Goal: Obtain resource: Download file/media

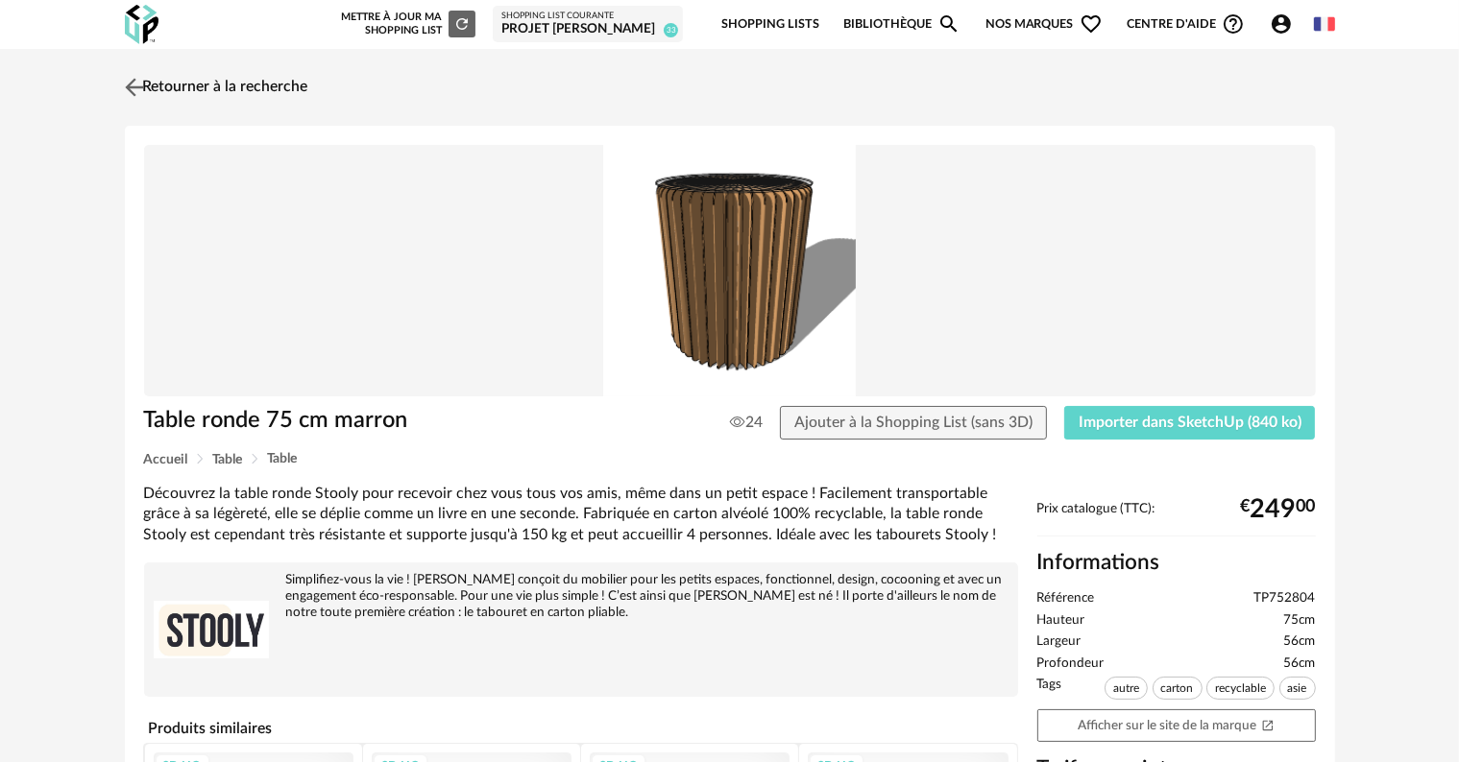
click at [264, 84] on link "Retourner à la recherche" at bounding box center [214, 87] width 188 height 42
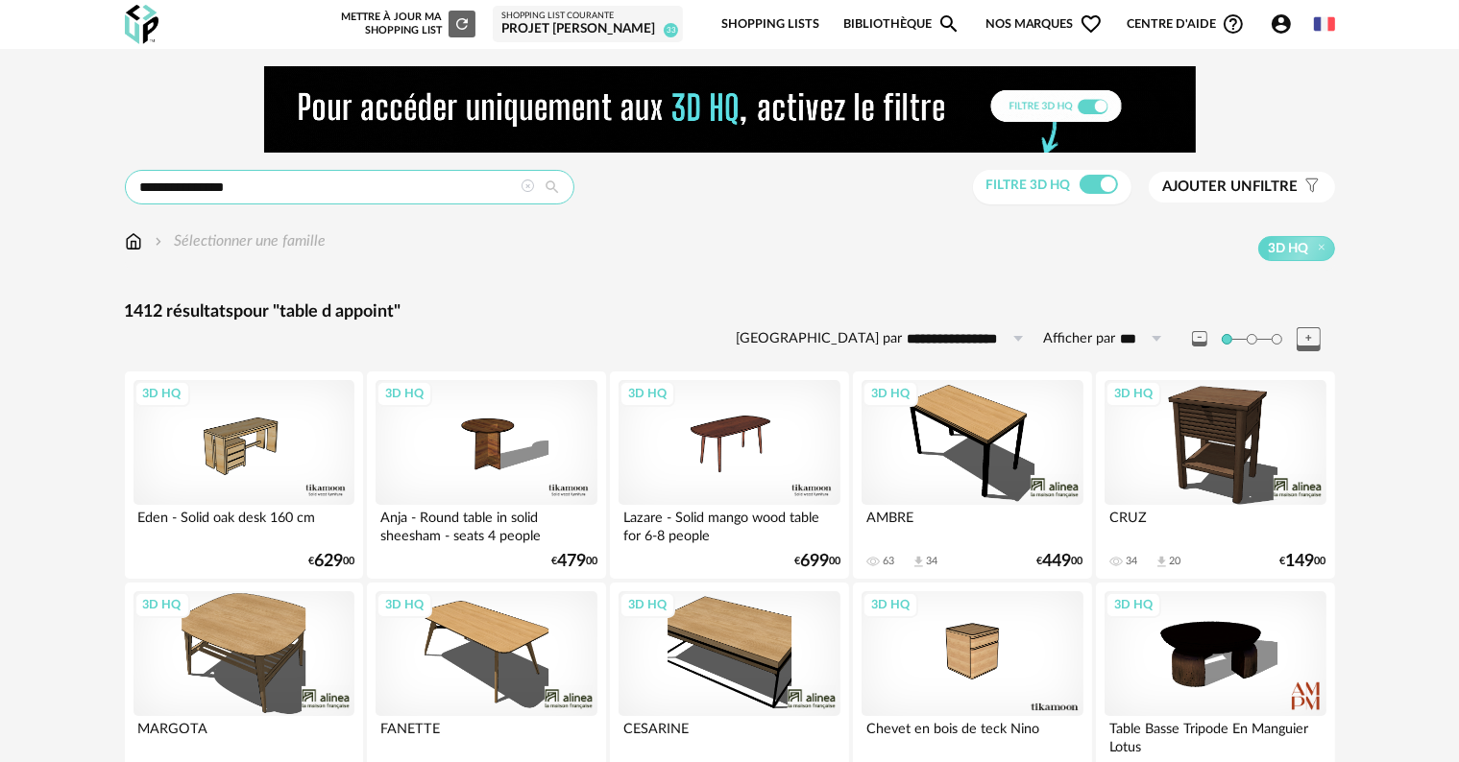
click at [317, 189] on input "**********" at bounding box center [349, 187] width 449 height 35
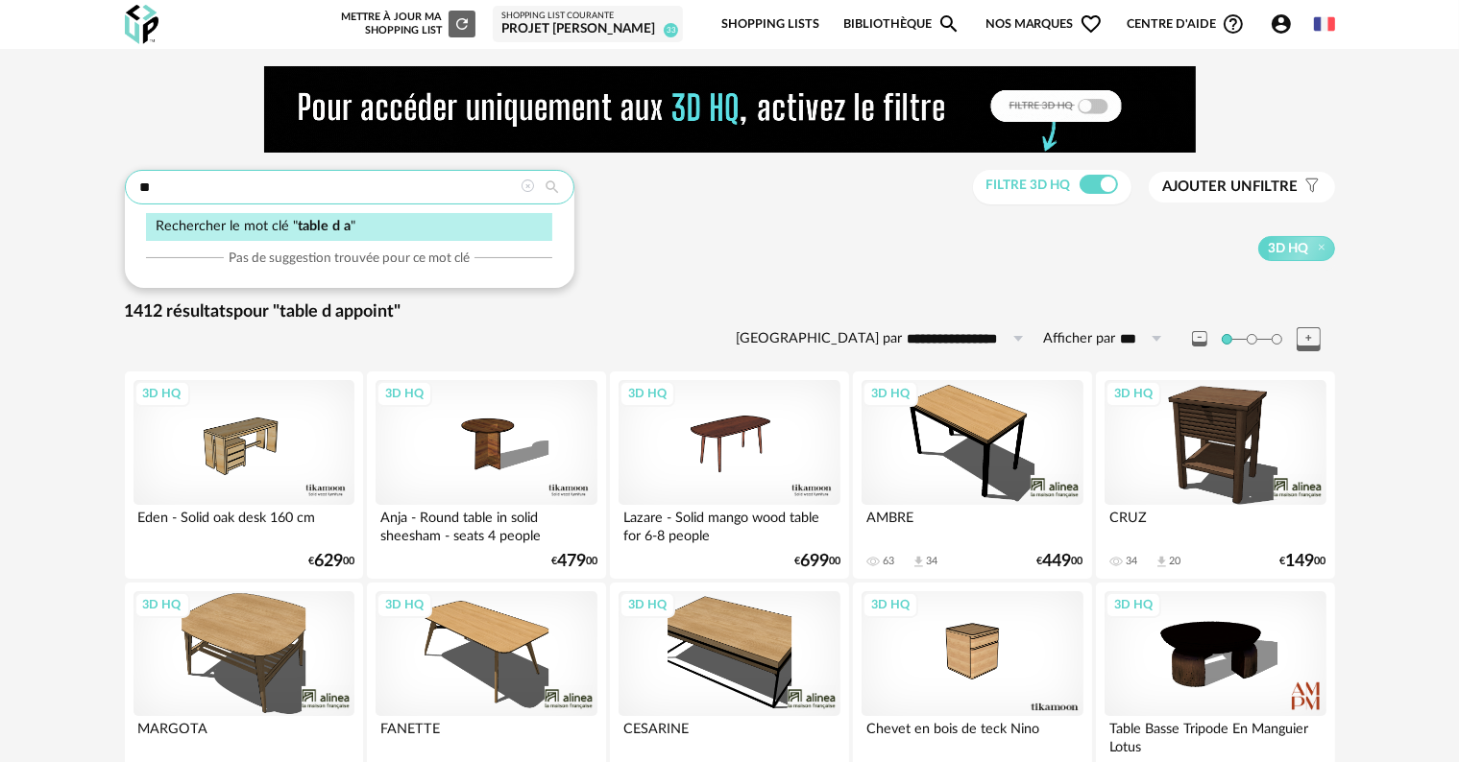
type input "*"
type input "**********"
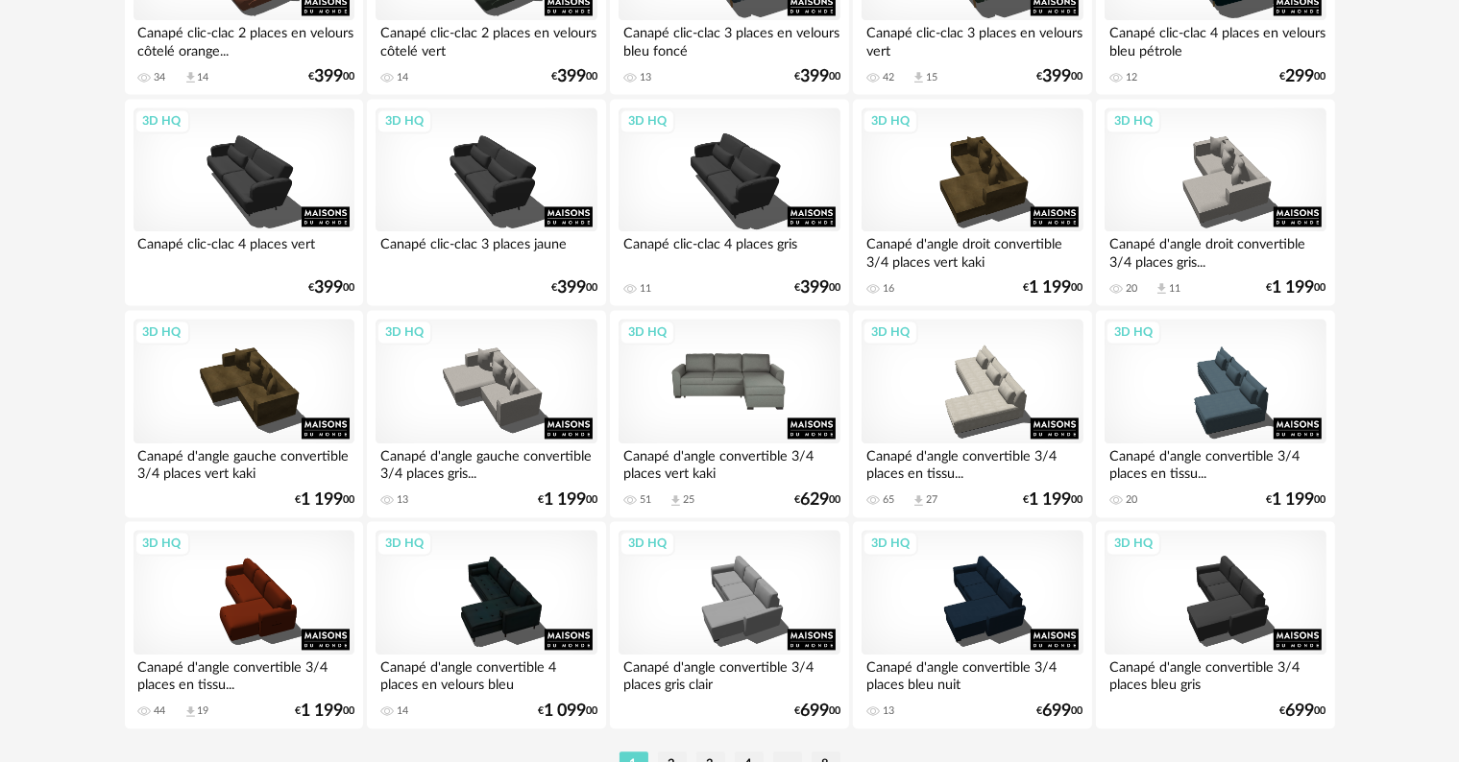
scroll to position [3961, 0]
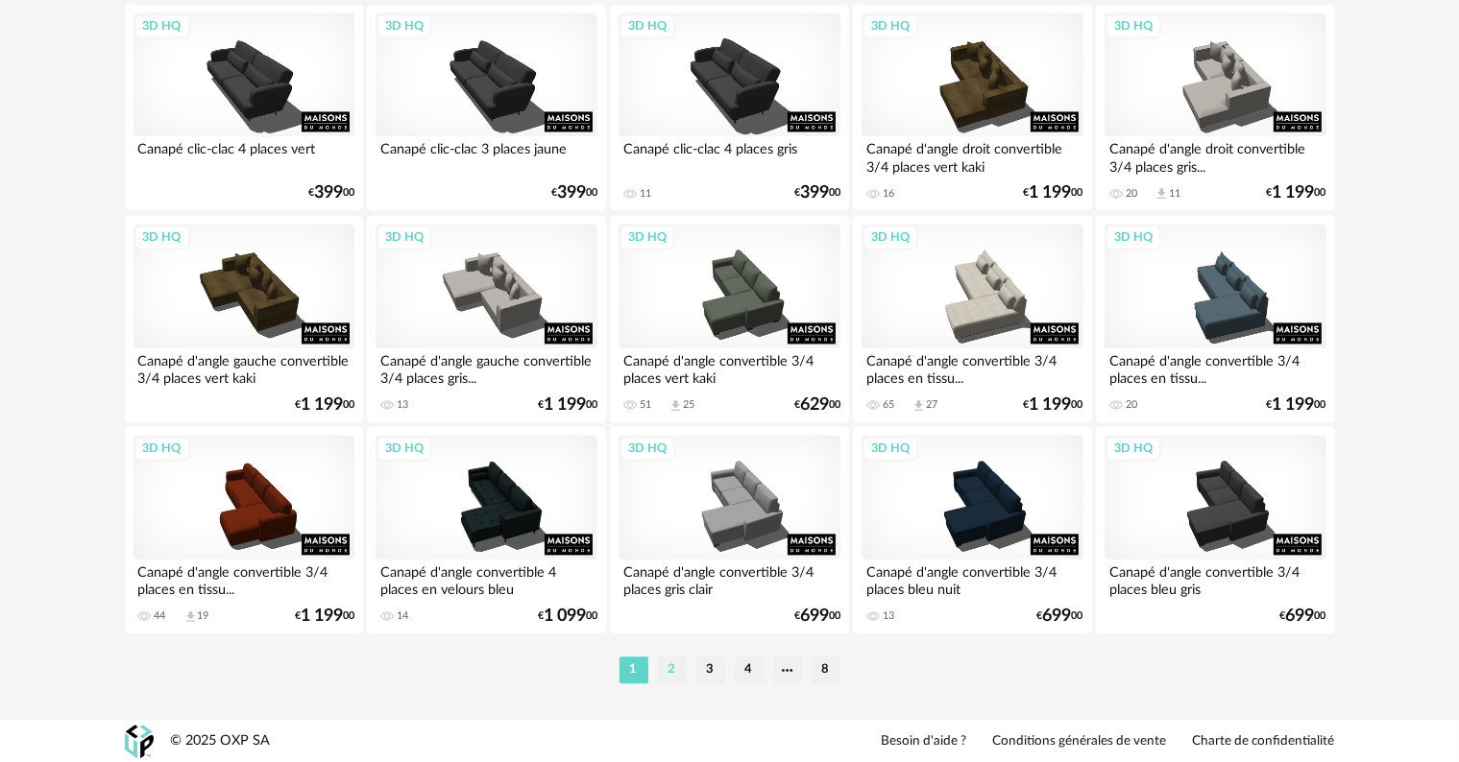
click at [672, 671] on li "2" at bounding box center [672, 670] width 29 height 27
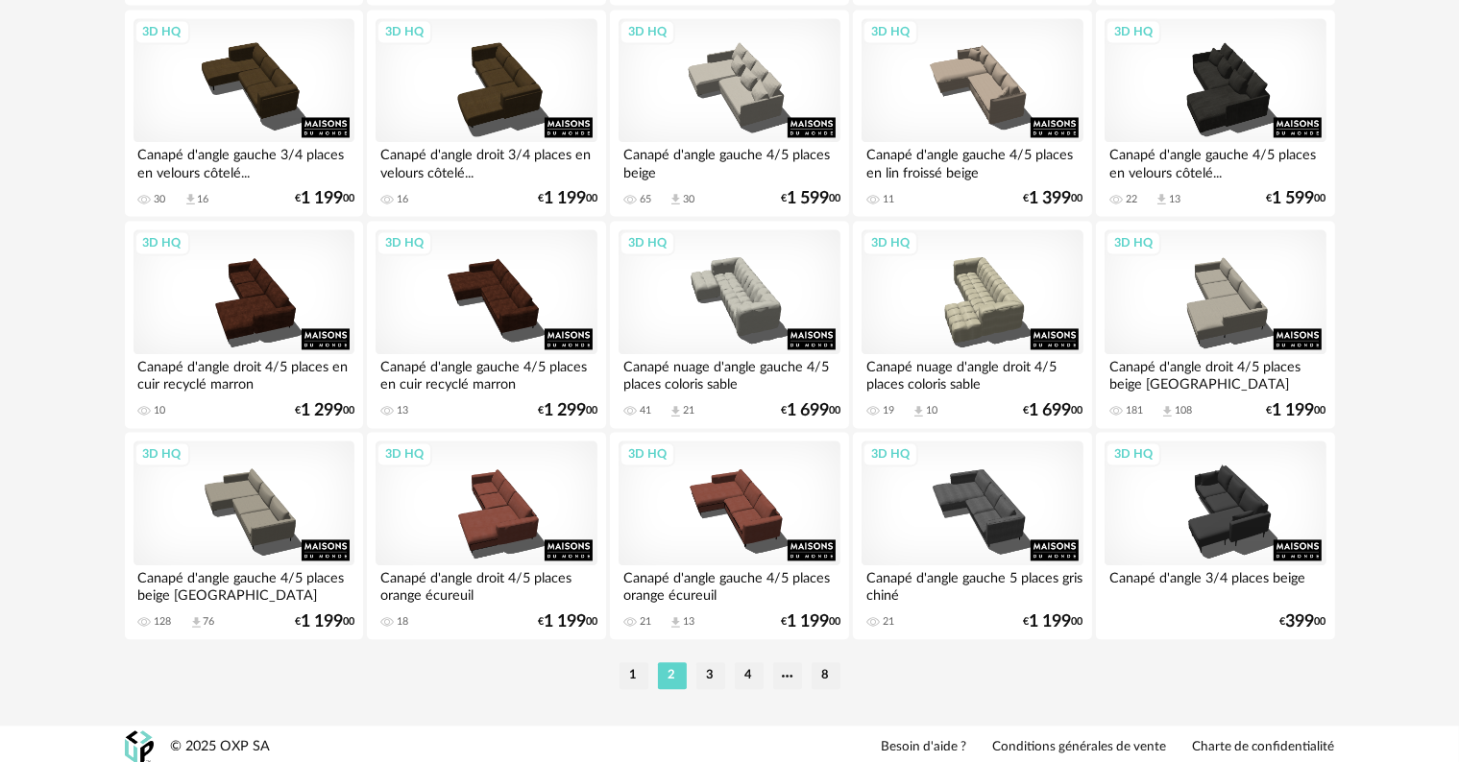
scroll to position [3961, 0]
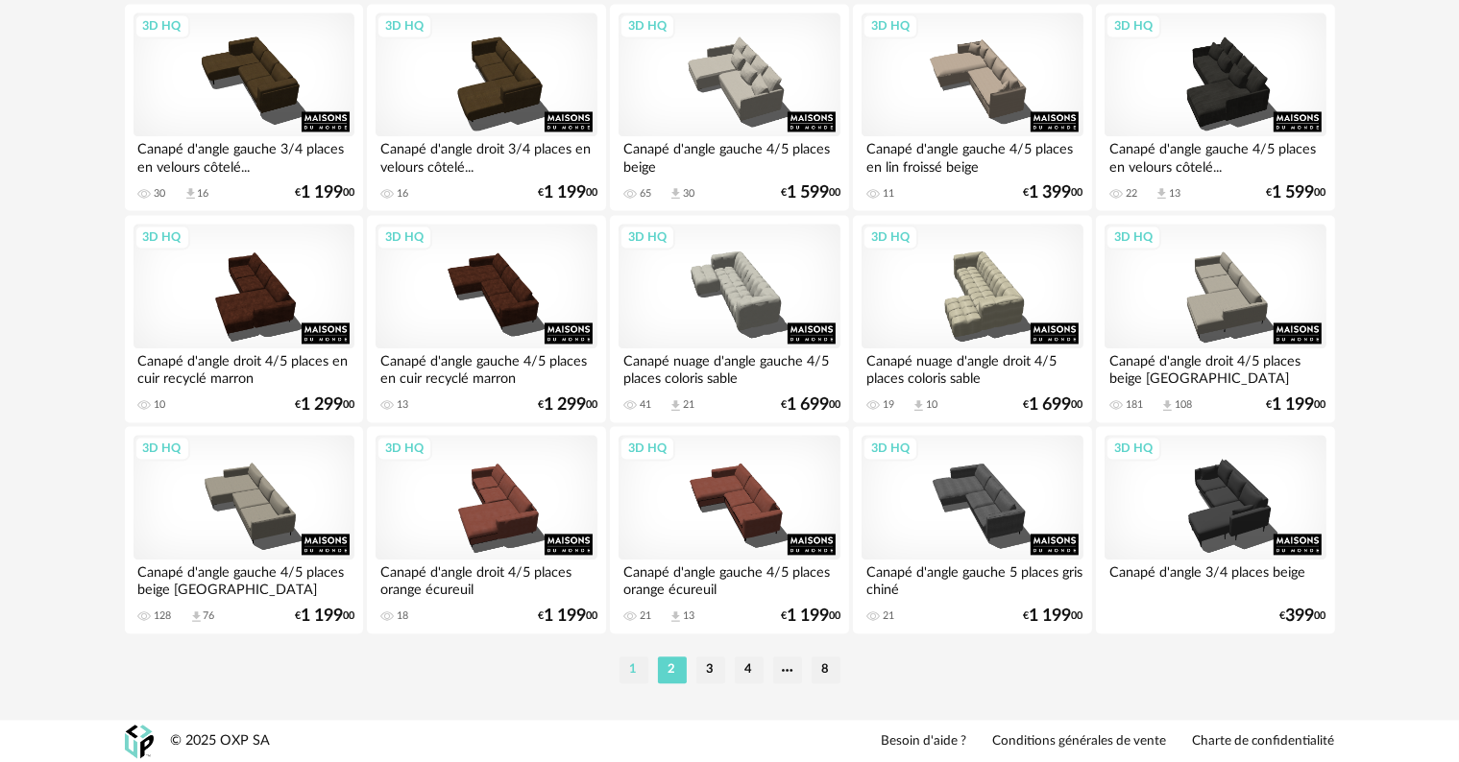
click at [632, 670] on li "1" at bounding box center [633, 670] width 29 height 27
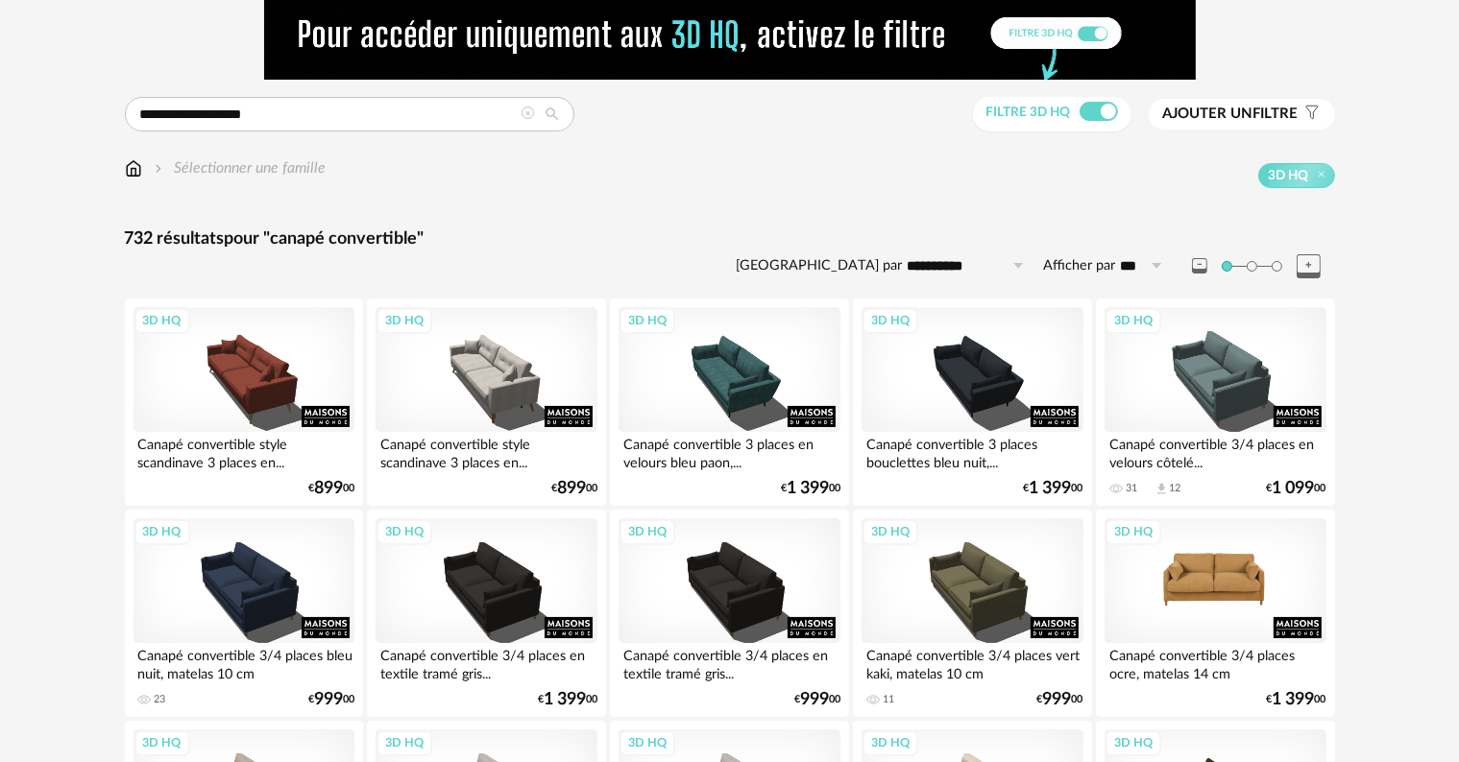
scroll to position [96, 0]
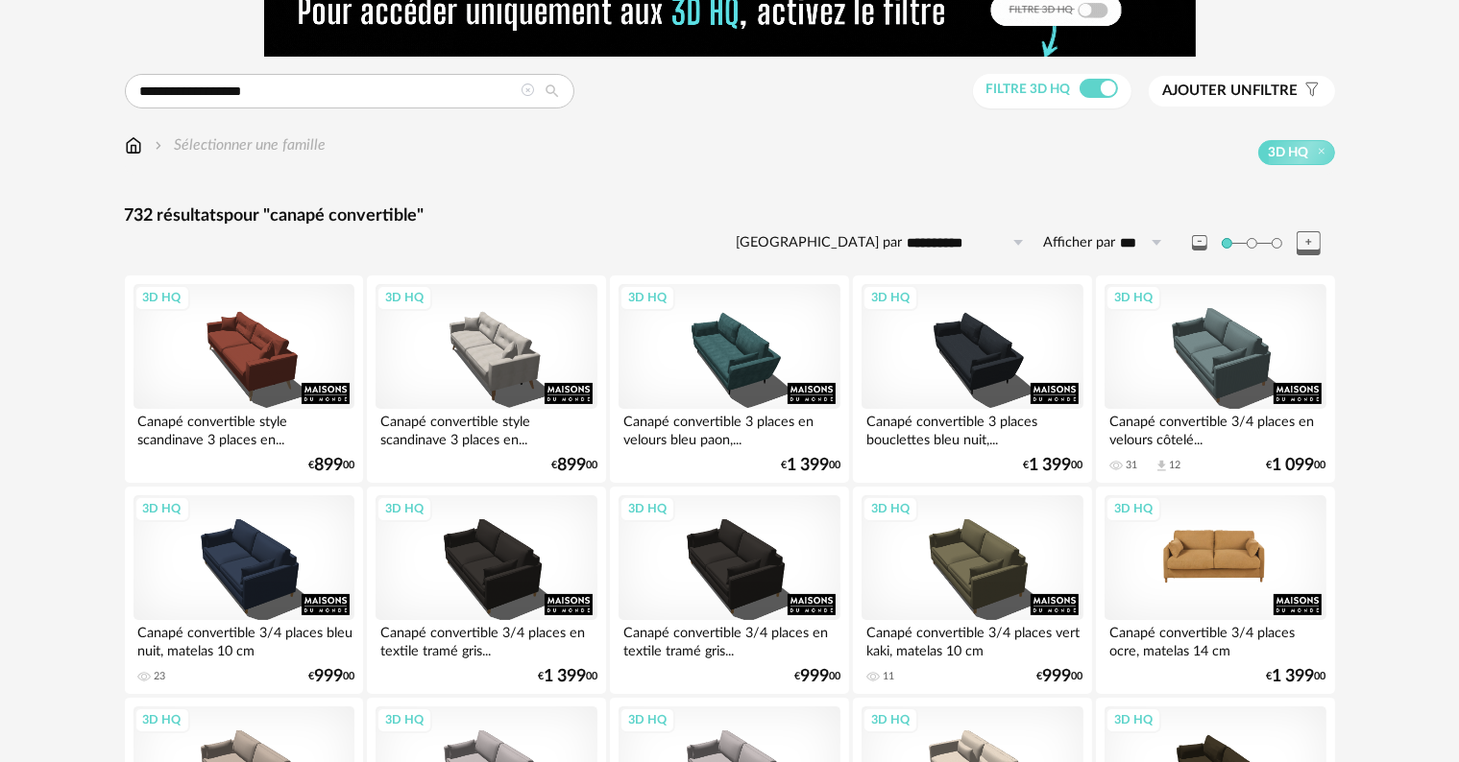
click at [1222, 560] on div "3D HQ" at bounding box center [1214, 557] width 221 height 125
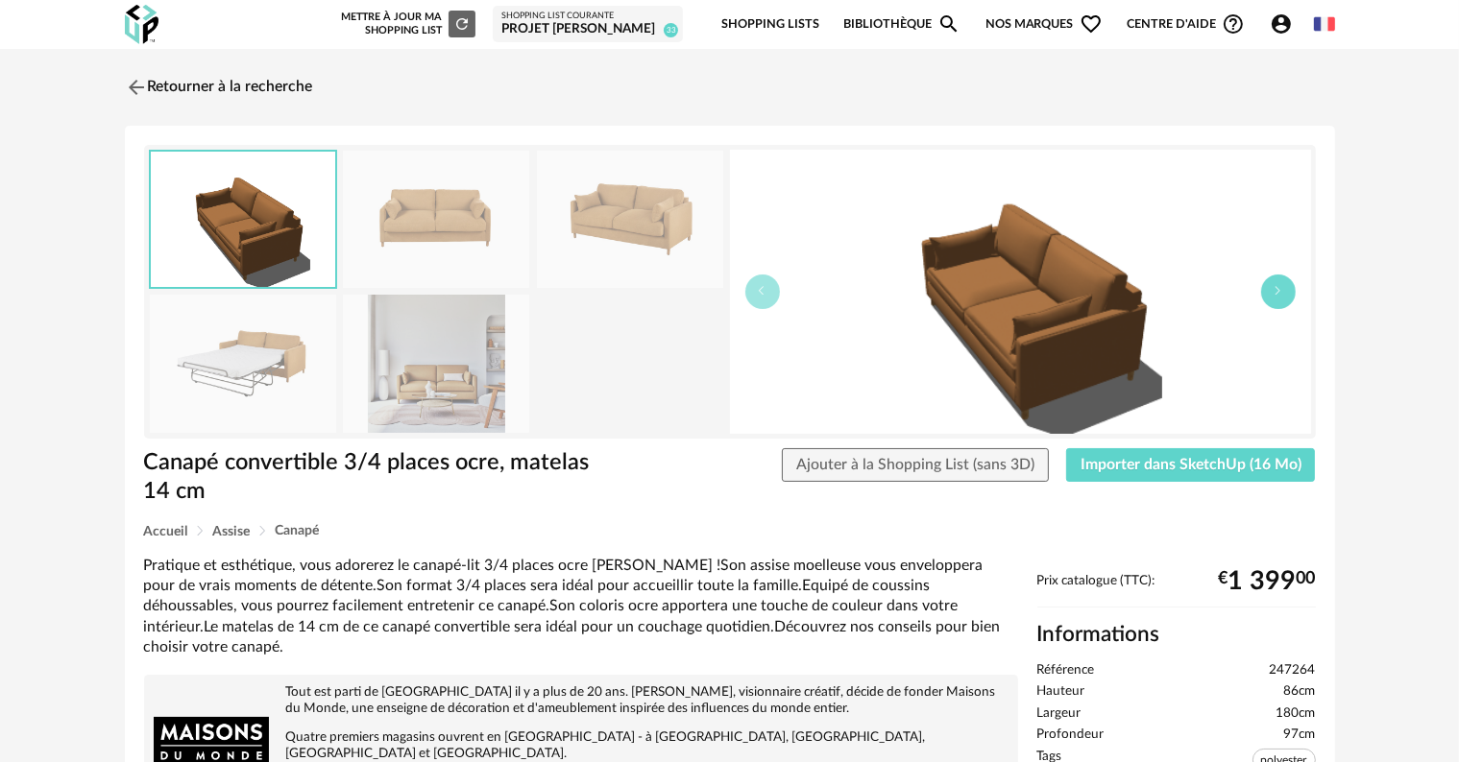
click at [1269, 294] on button "button" at bounding box center [1278, 292] width 35 height 35
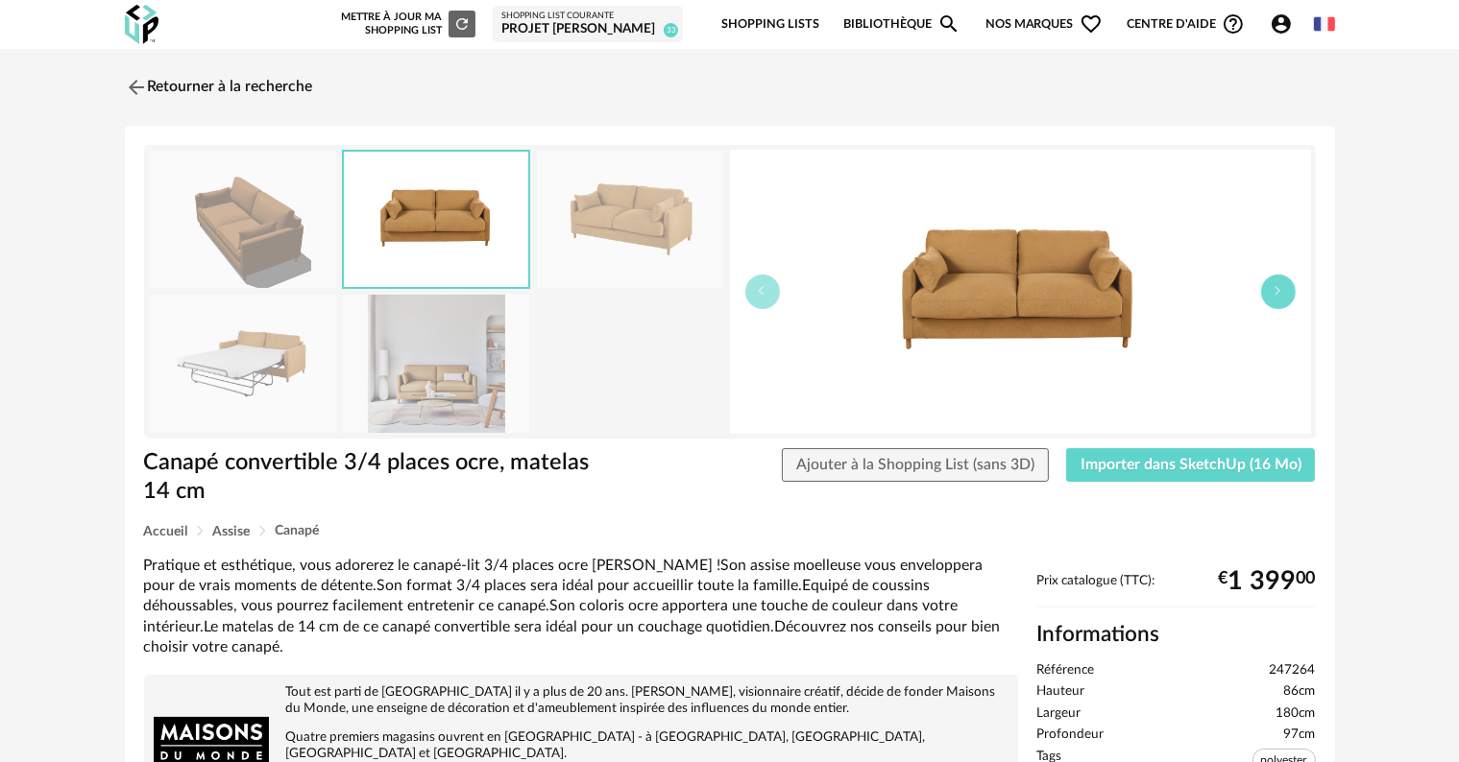
click at [1269, 294] on button "button" at bounding box center [1278, 292] width 35 height 35
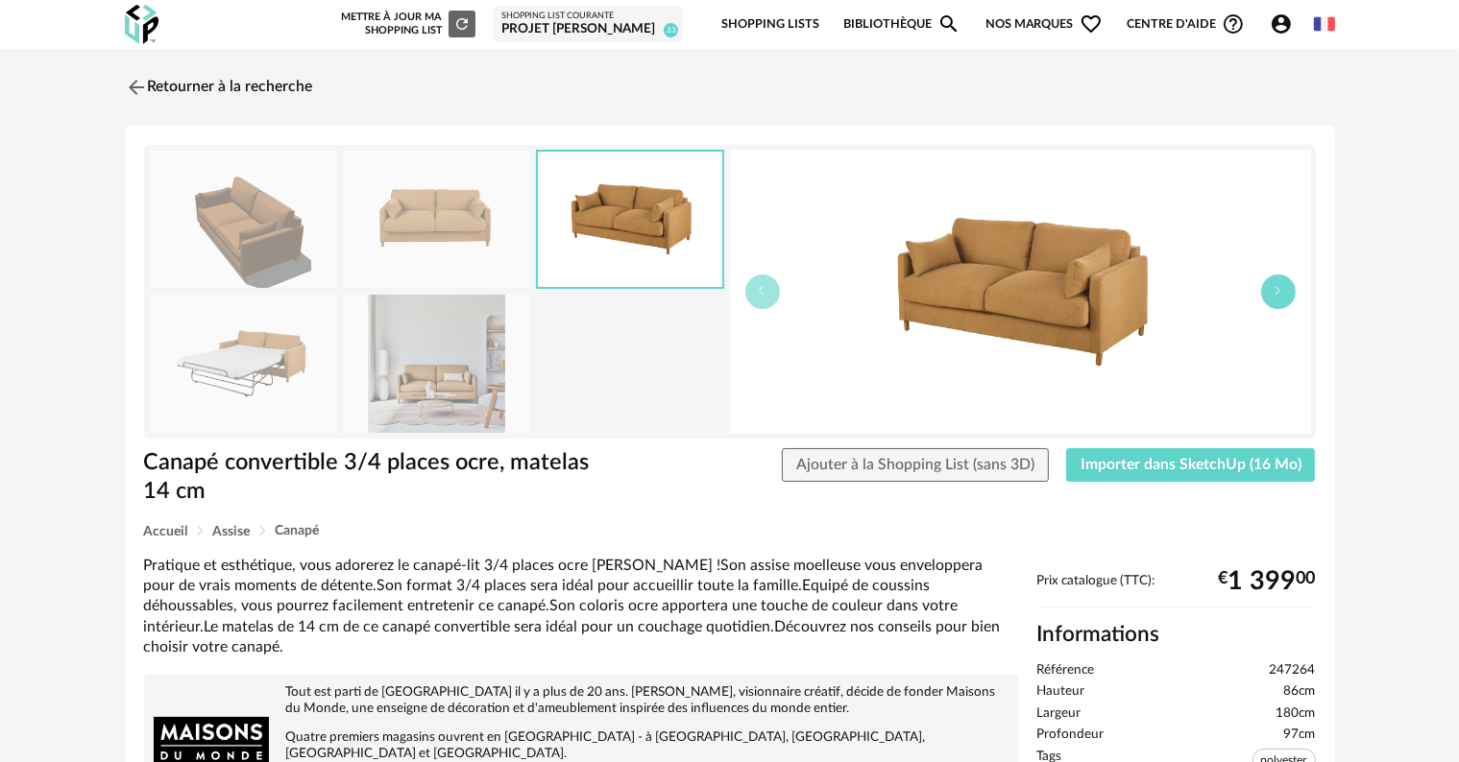
click at [1269, 294] on button "button" at bounding box center [1278, 292] width 35 height 35
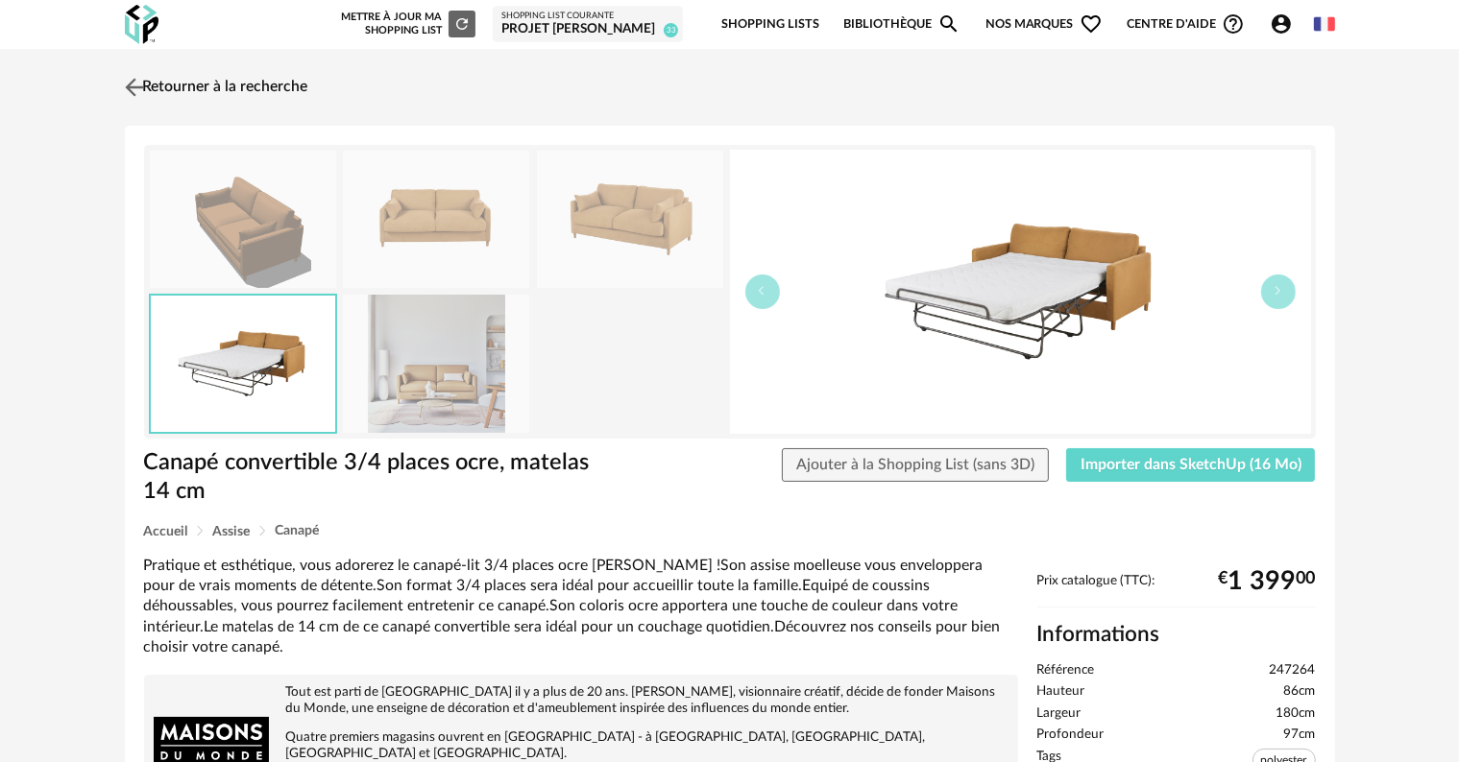
click at [206, 69] on link "Retourner à la recherche" at bounding box center [214, 87] width 188 height 42
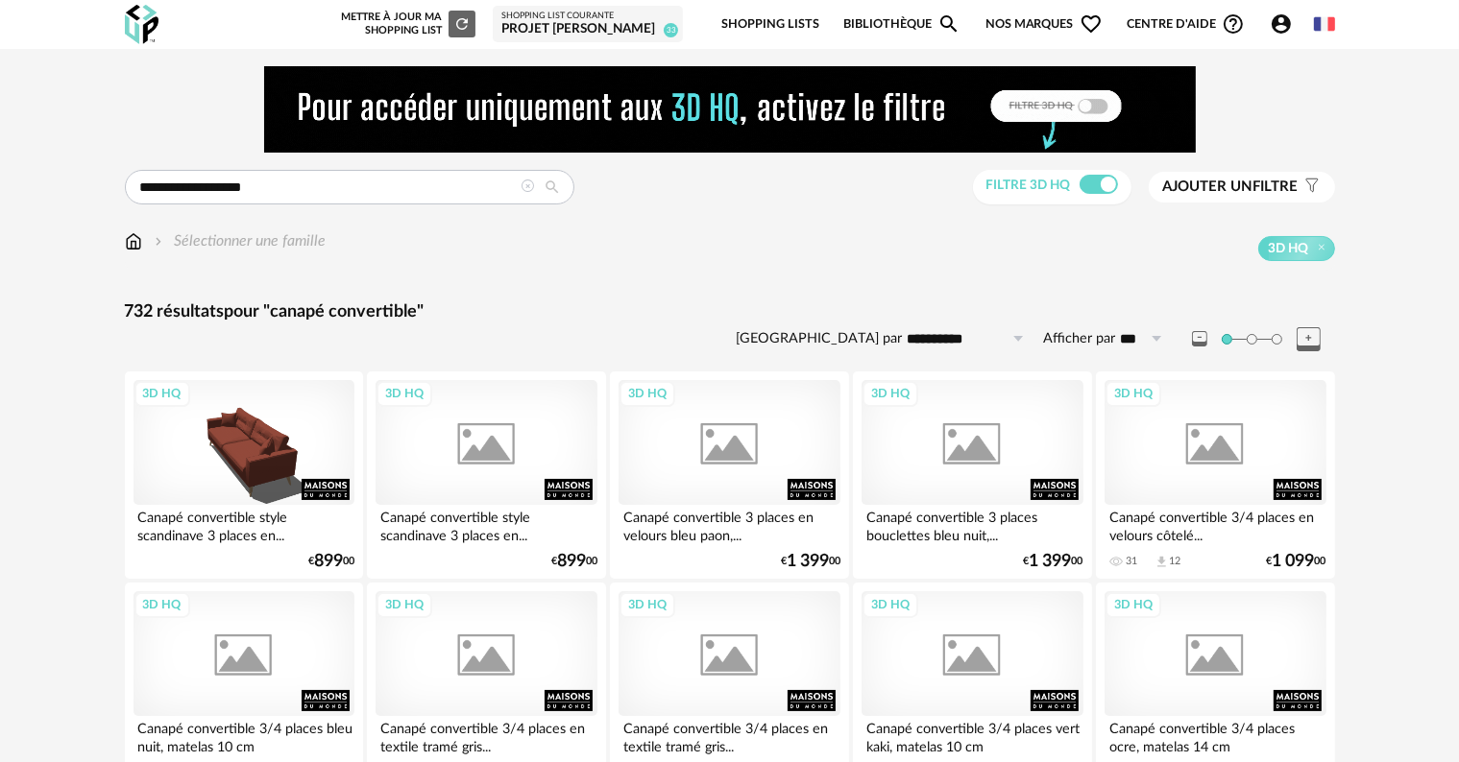
scroll to position [96, 0]
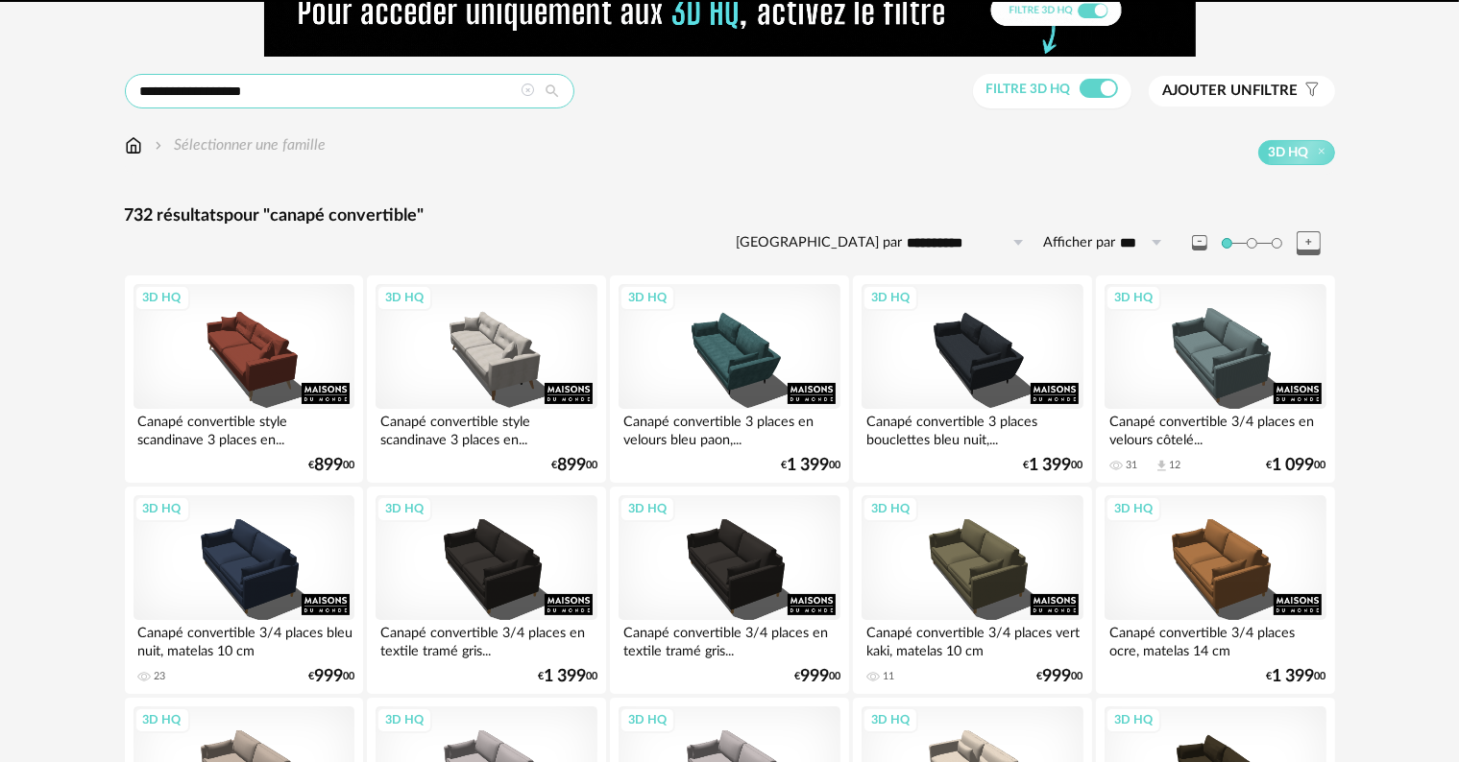
click at [207, 84] on input "**********" at bounding box center [349, 91] width 449 height 35
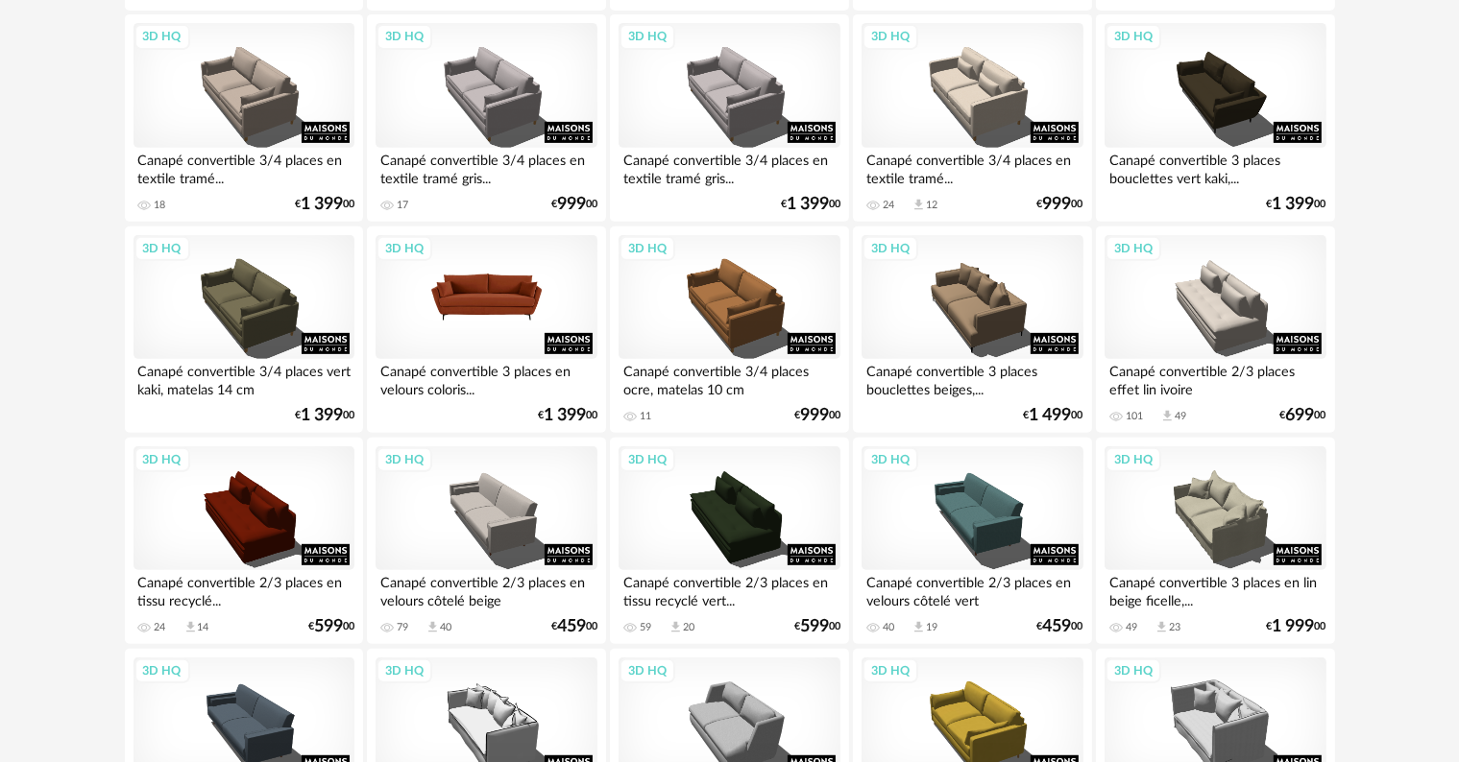
scroll to position [864, 0]
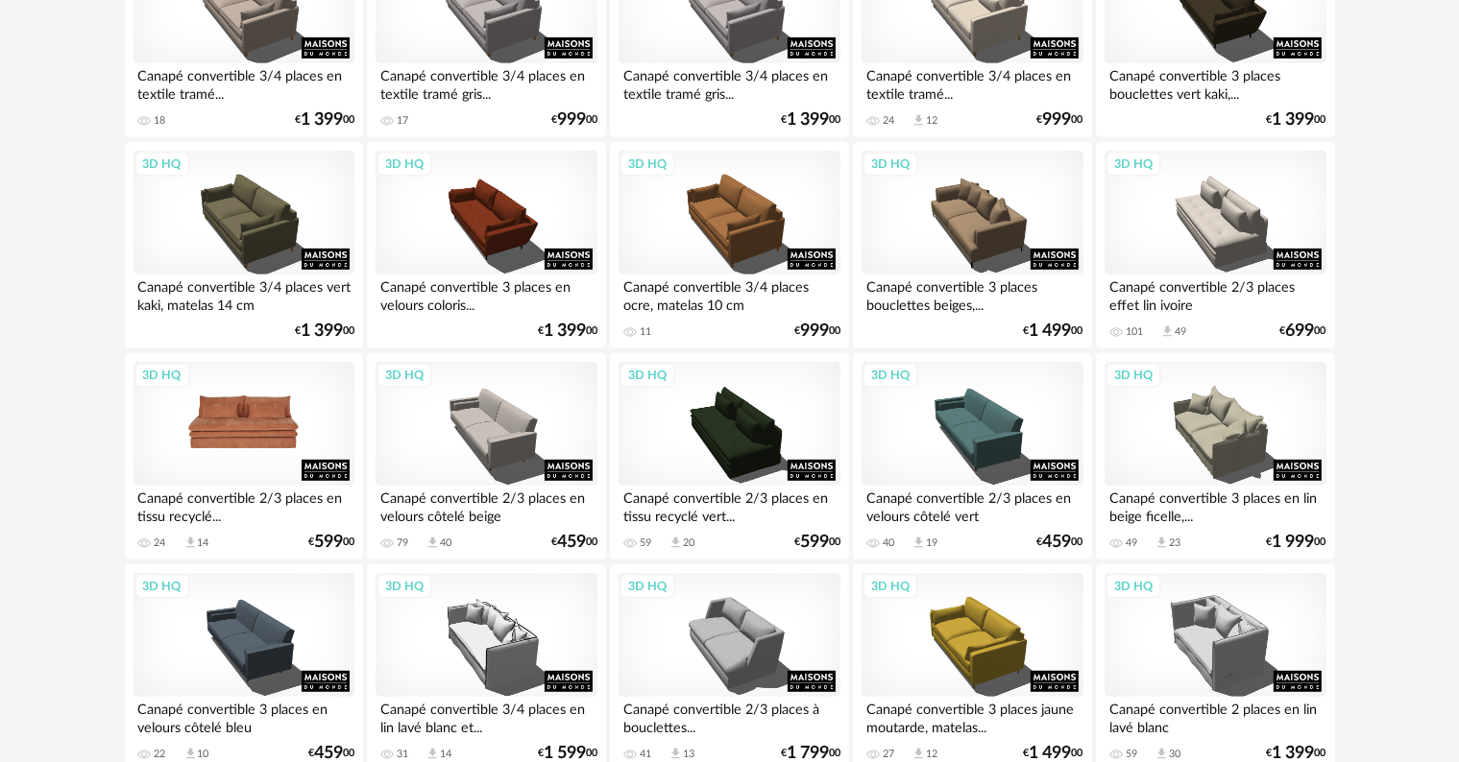
click at [227, 425] on div "3D HQ" at bounding box center [243, 424] width 221 height 125
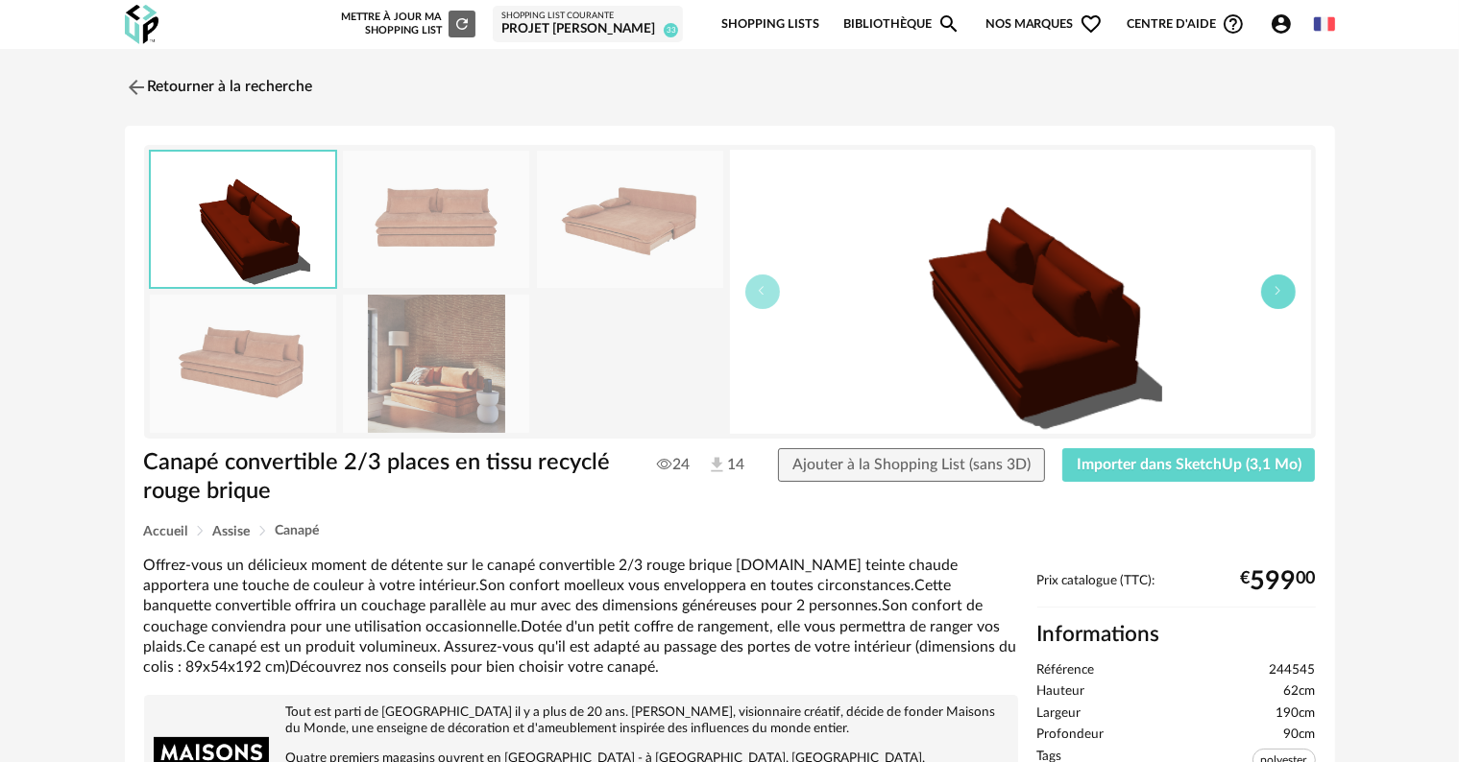
click at [1269, 299] on button "button" at bounding box center [1278, 292] width 35 height 35
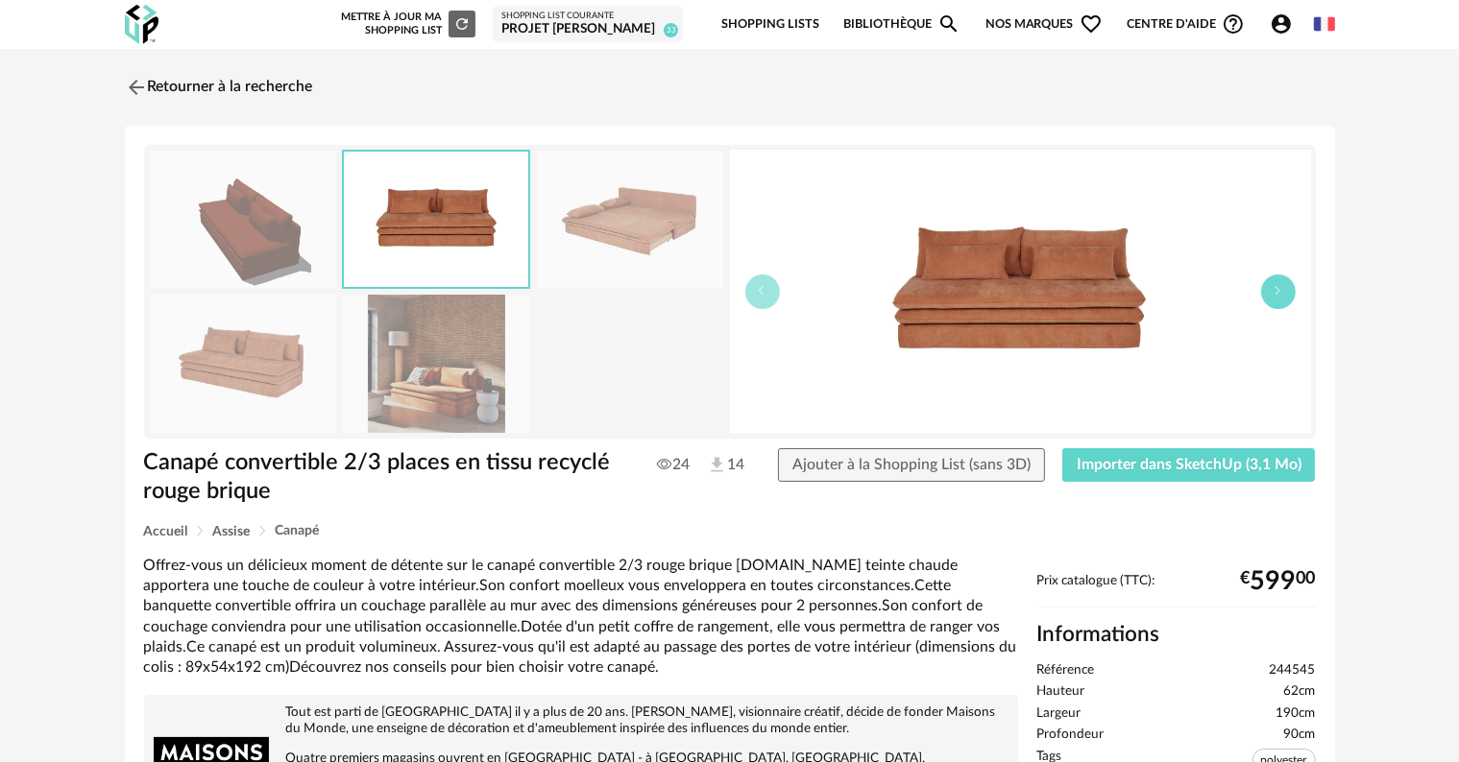
click at [1269, 299] on button "button" at bounding box center [1278, 292] width 35 height 35
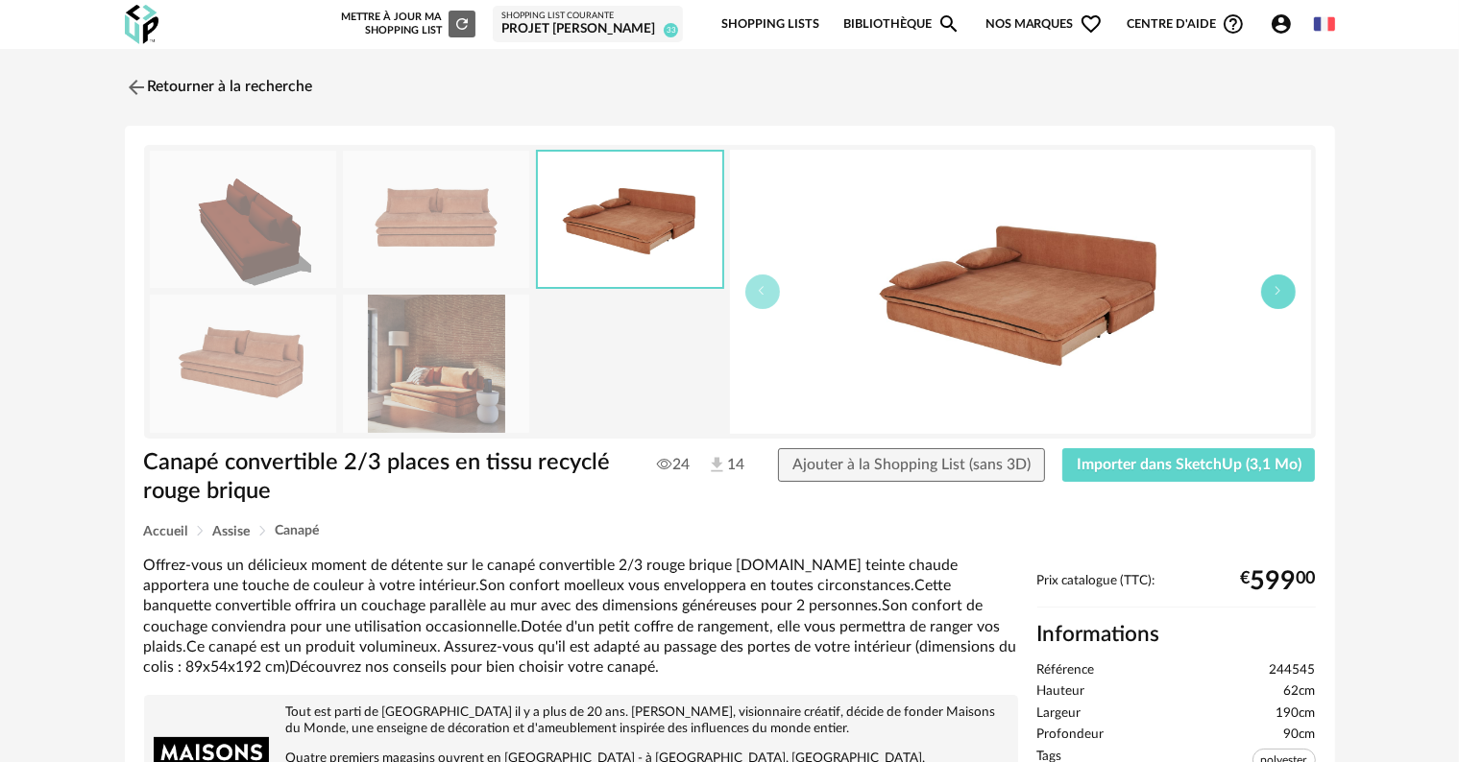
click at [1269, 299] on button "button" at bounding box center [1278, 292] width 35 height 35
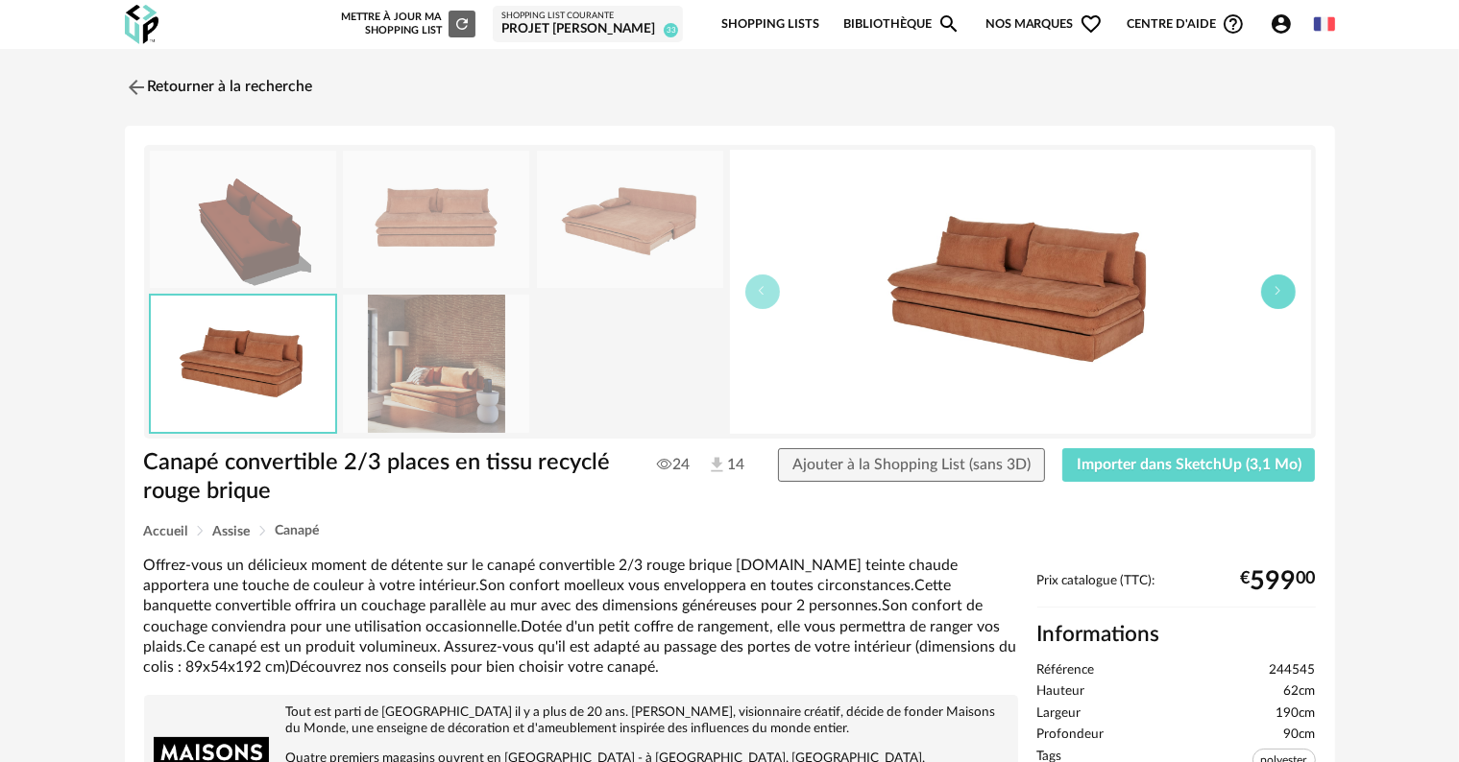
click at [1269, 299] on button "button" at bounding box center [1278, 292] width 35 height 35
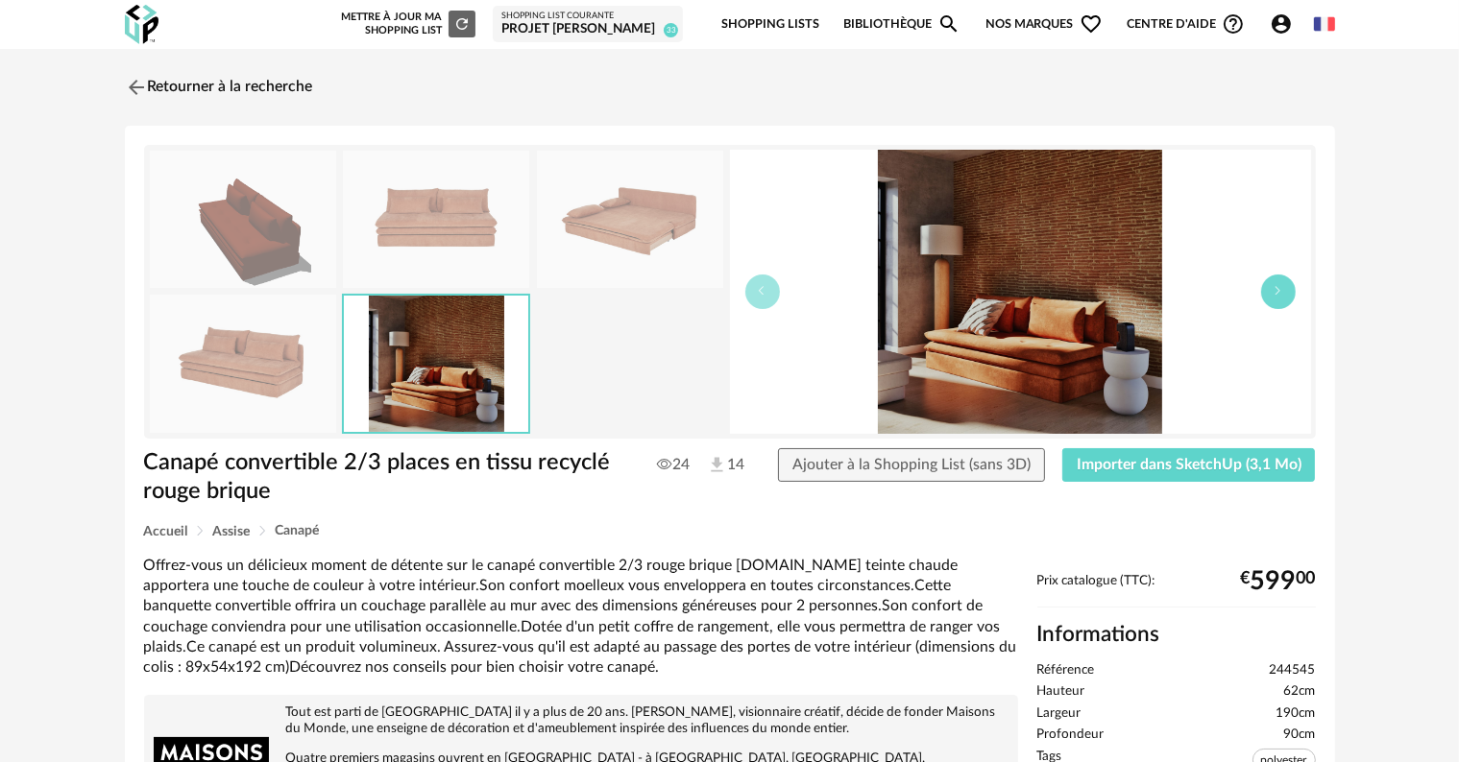
click at [1269, 299] on button "button" at bounding box center [1278, 292] width 35 height 35
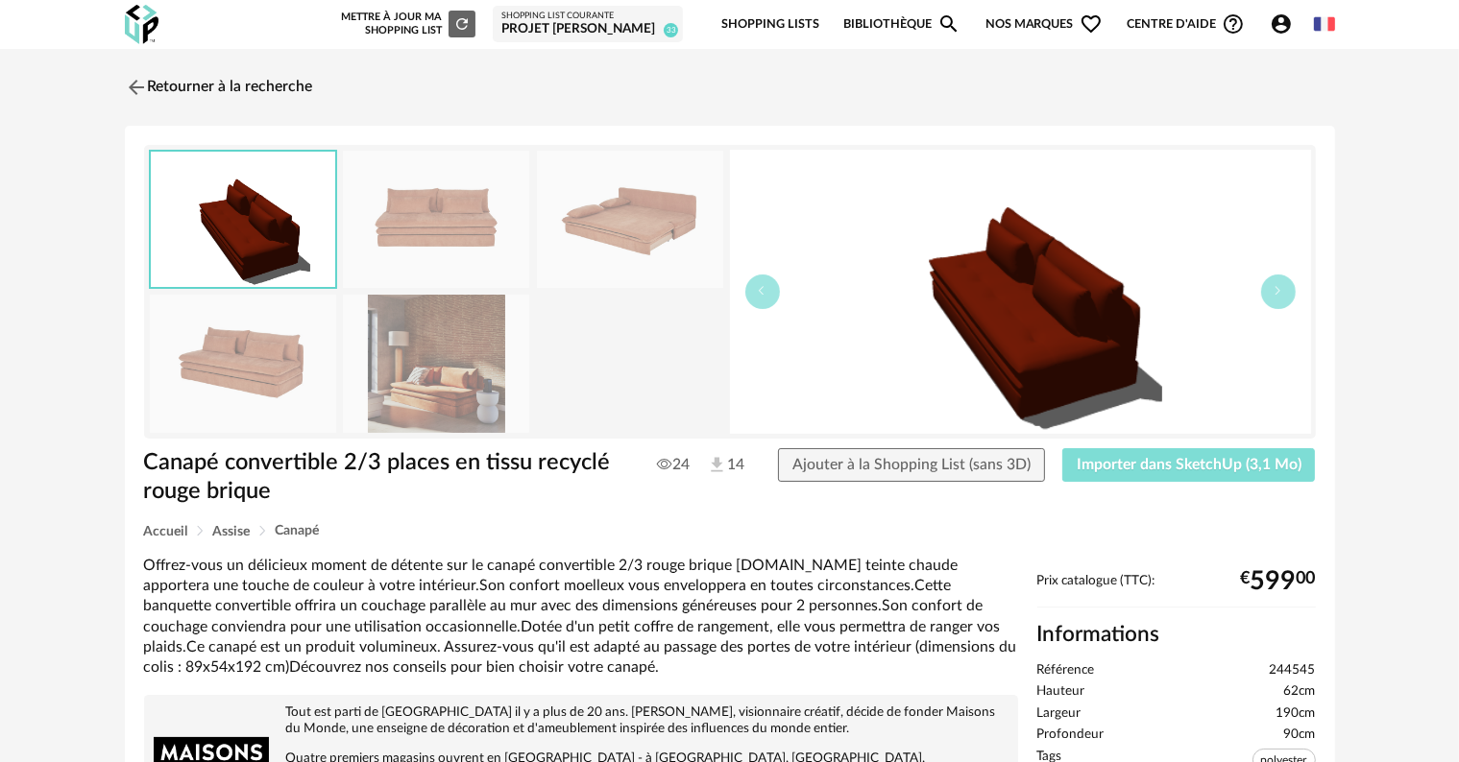
click at [1125, 465] on span "Importer dans SketchUp (3,1 Mo)" at bounding box center [1188, 464] width 225 height 15
click at [202, 84] on link "Retourner à la recherche" at bounding box center [214, 87] width 188 height 42
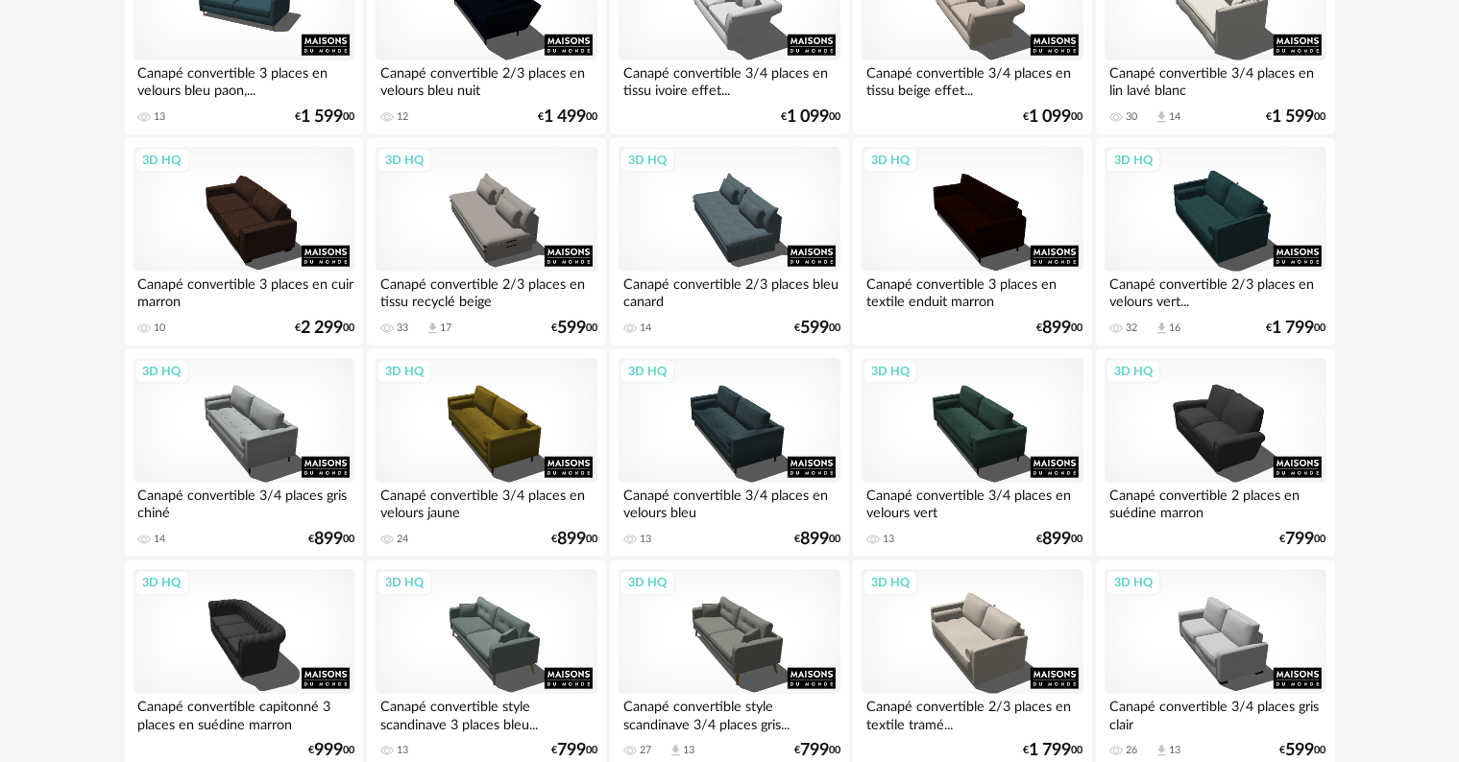
scroll to position [1920, 0]
